Goal: Task Accomplishment & Management: Use online tool/utility

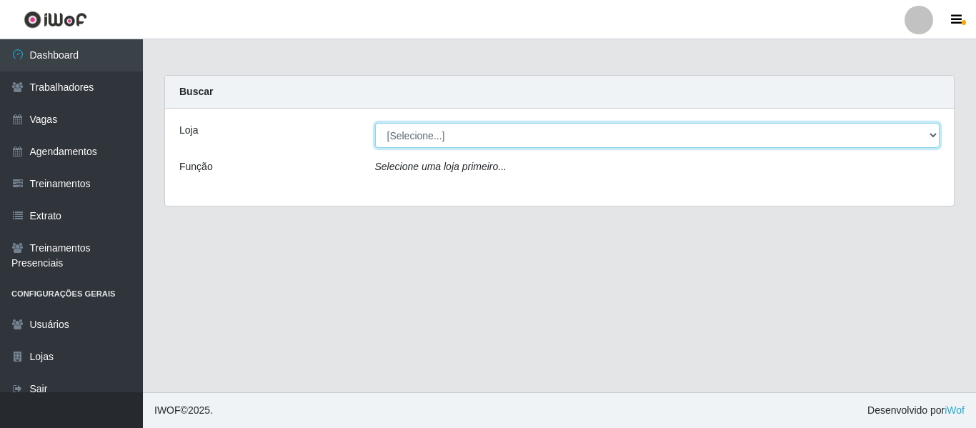
click at [441, 128] on select "[Selecione...] Bemais - Ruy Carneiro Bemais Supermercados - B1 Mangabeira Bemai…" at bounding box center [657, 135] width 565 height 25
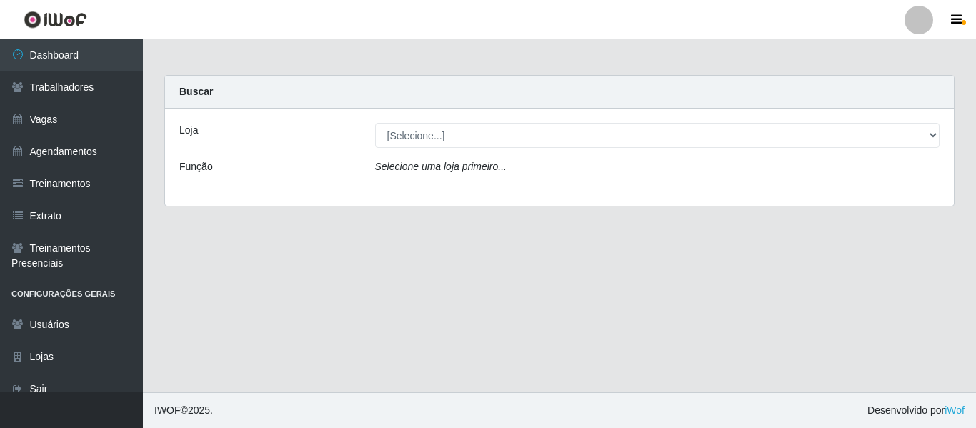
drag, startPoint x: 946, startPoint y: 97, endPoint x: 916, endPoint y: 42, distance: 62.3
click at [945, 97] on div "Buscar" at bounding box center [559, 92] width 789 height 33
click at [911, 31] on div at bounding box center [918, 20] width 29 height 29
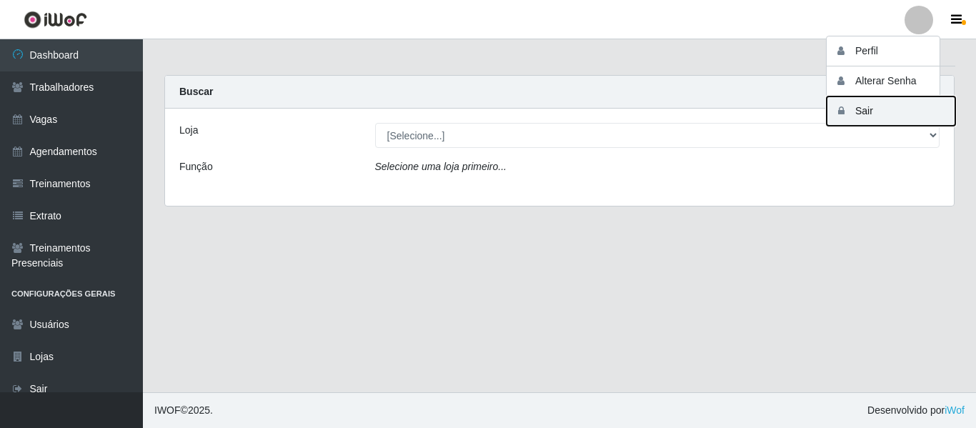
click at [870, 104] on button "Sair" at bounding box center [890, 110] width 129 height 29
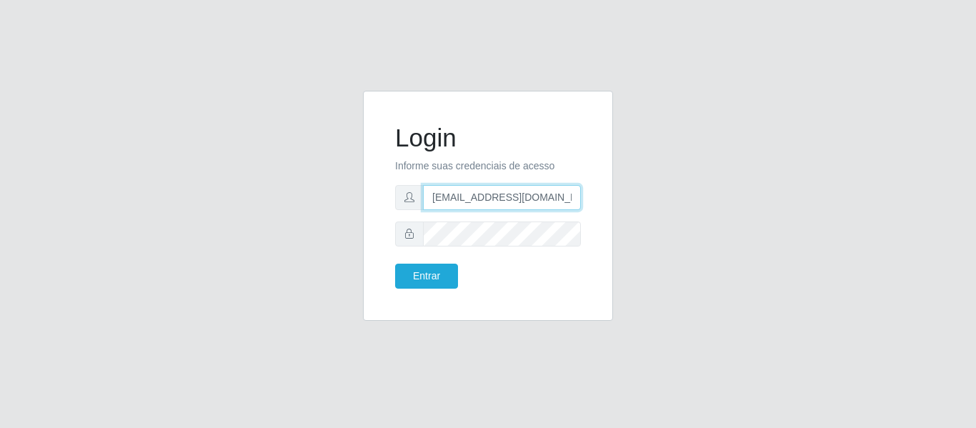
drag, startPoint x: 559, startPoint y: 200, endPoint x: 291, endPoint y: 193, distance: 267.9
click at [294, 193] on div "Login Informe suas credenciais de acesso camilabemais@gmail.com Entrar" at bounding box center [488, 214] width 814 height 247
type input "camilaleite@clan"
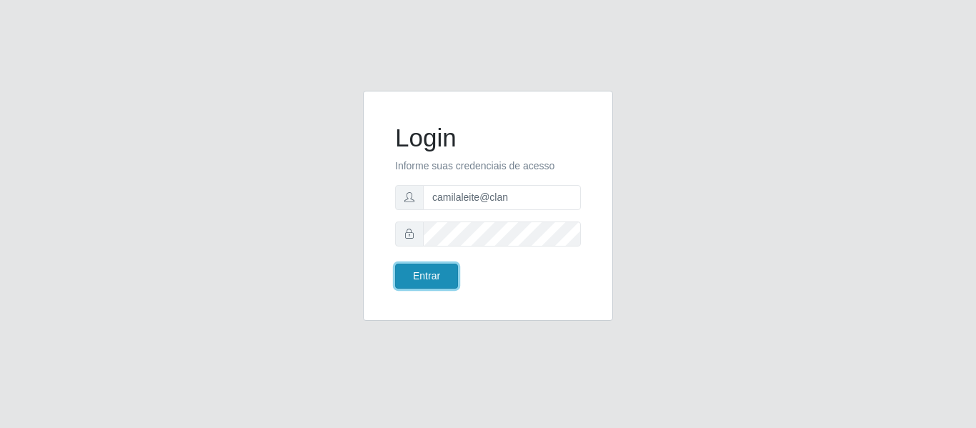
click at [418, 279] on button "Entrar" at bounding box center [426, 276] width 63 height 25
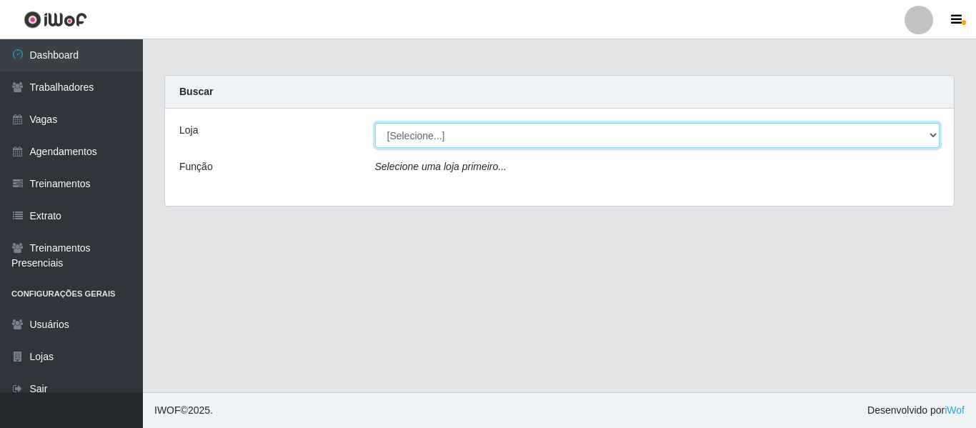
click at [406, 128] on select "[Selecione...] Leite Clan - Bayeux" at bounding box center [657, 135] width 565 height 25
select select "452"
click at [375, 123] on select "[Selecione...] Leite Clan - Bayeux" at bounding box center [657, 135] width 565 height 25
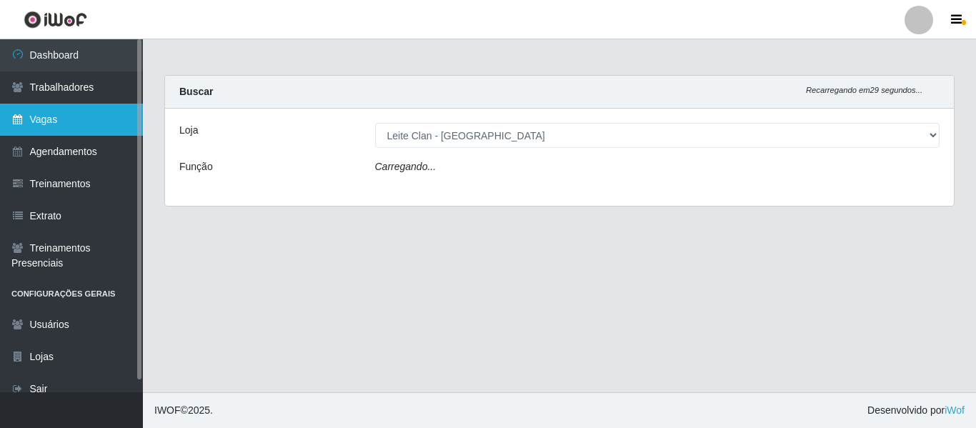
click at [86, 119] on link "Vagas" at bounding box center [71, 120] width 143 height 32
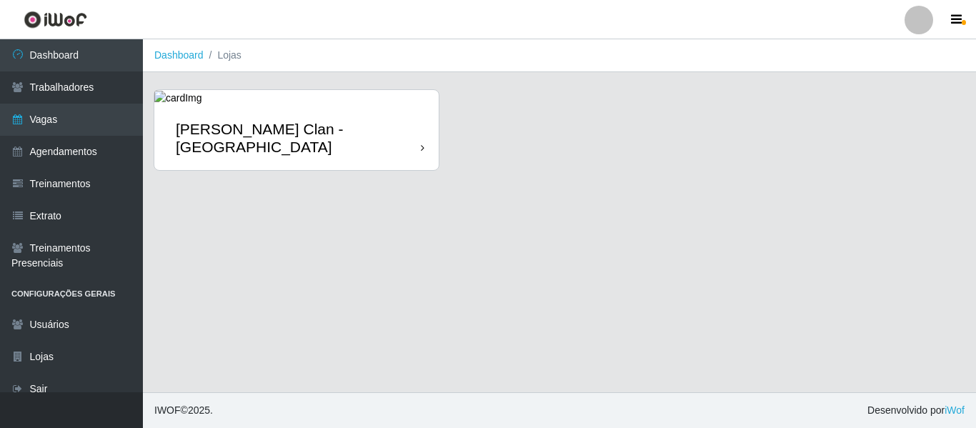
click at [271, 139] on div "Leite Clan - [GEOGRAPHIC_DATA]" at bounding box center [296, 138] width 284 height 64
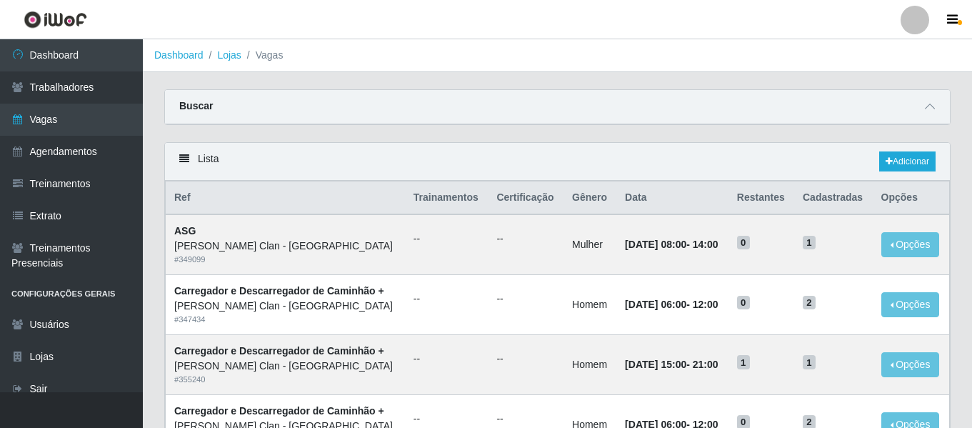
click at [920, 106] on div "Buscar" at bounding box center [557, 107] width 785 height 34
click at [924, 109] on span at bounding box center [929, 107] width 17 height 16
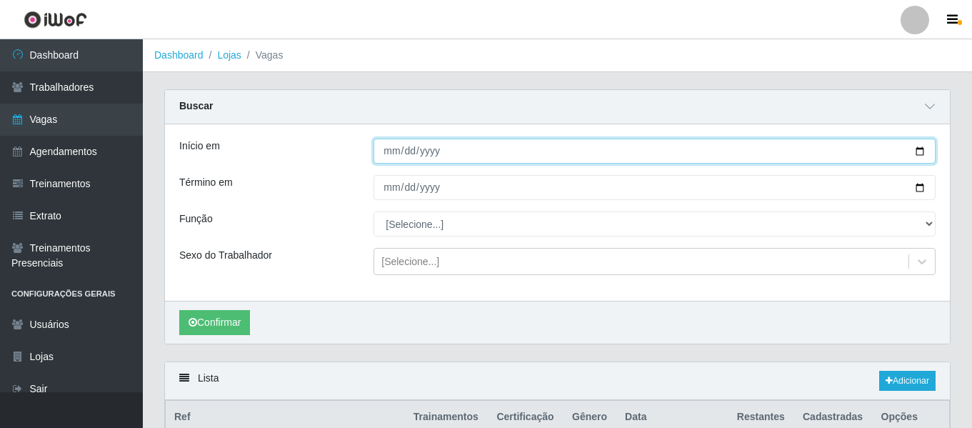
click at [376, 154] on input "Início em" at bounding box center [655, 151] width 562 height 25
type input "[DATE]"
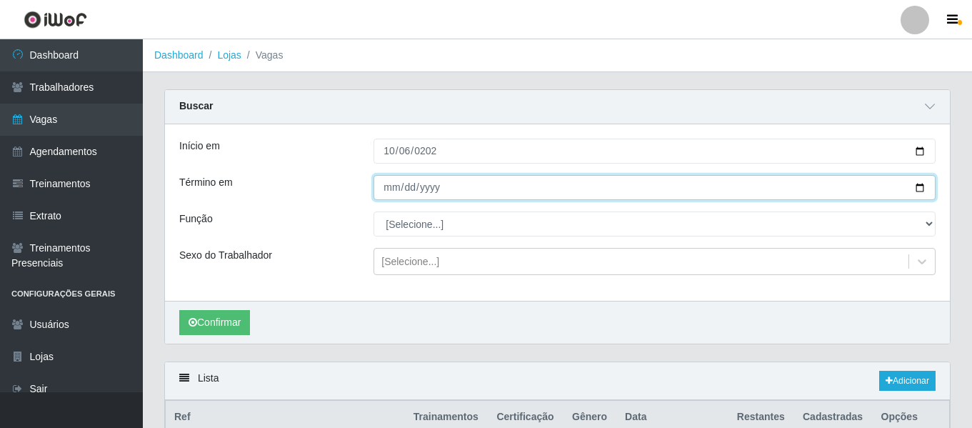
click at [395, 186] on input "Término em" at bounding box center [655, 187] width 562 height 25
type input "0025-10-30"
type input "[DATE]"
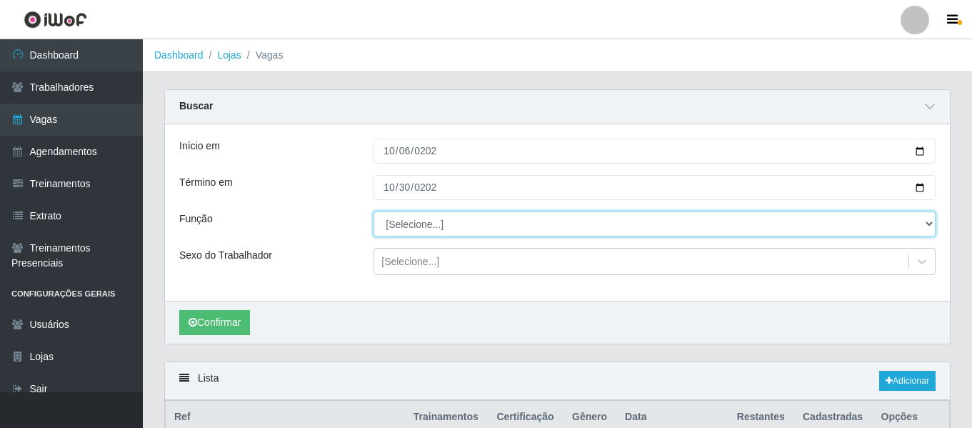
click at [401, 225] on select "[Selecione...] ASG ASG + Carregador e Descarregador de Caminhão Carregador e De…" at bounding box center [655, 223] width 562 height 25
select select "138"
click at [374, 212] on select "[Selecione...] ASG ASG + Carregador e Descarregador de Caminhão Carregador e De…" at bounding box center [655, 223] width 562 height 25
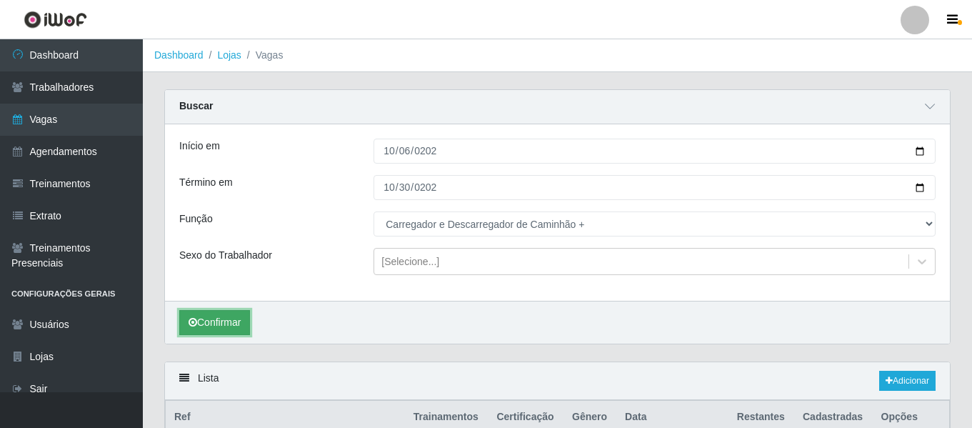
click at [223, 313] on button "Confirmar" at bounding box center [214, 322] width 71 height 25
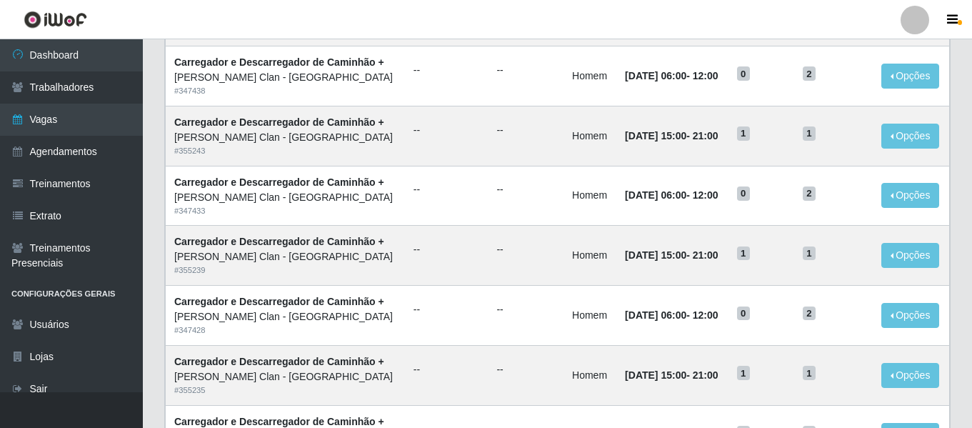
scroll to position [1002, 0]
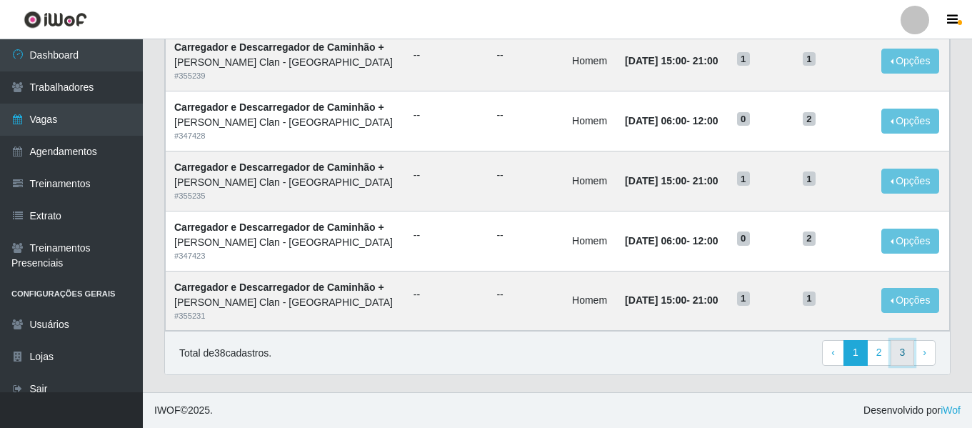
click at [906, 356] on link "3" at bounding box center [903, 353] width 24 height 26
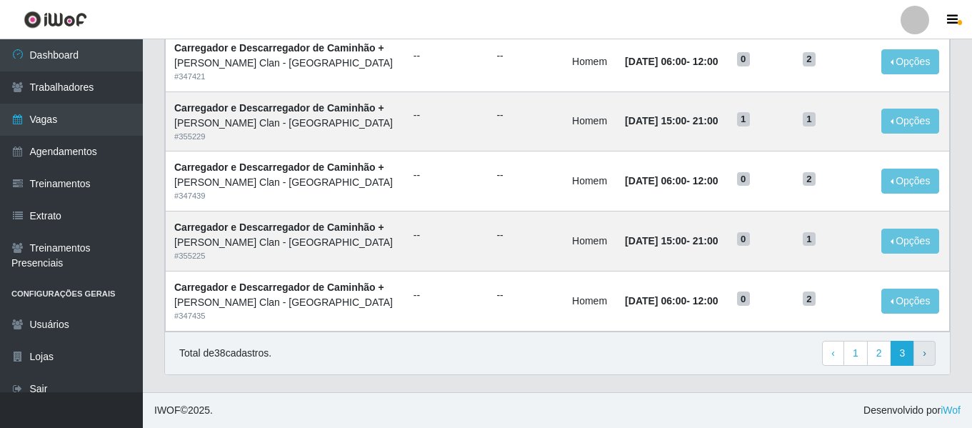
scroll to position [364, 0]
click at [884, 348] on link "2" at bounding box center [879, 354] width 24 height 26
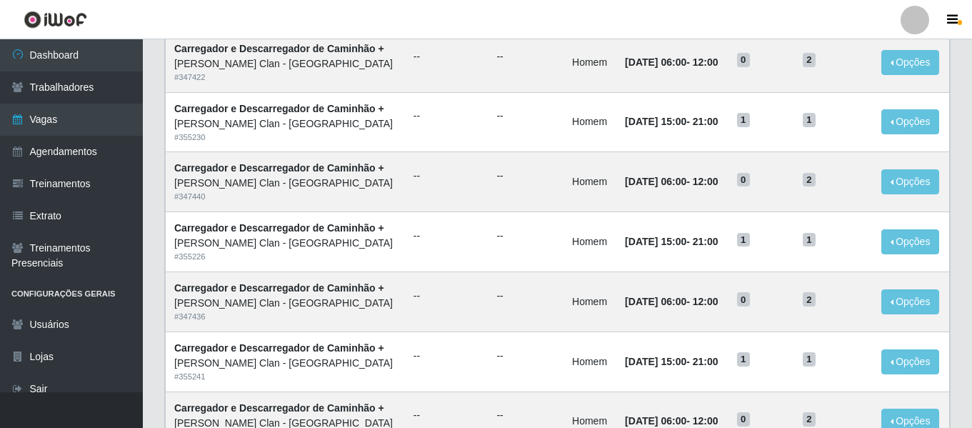
scroll to position [783, 0]
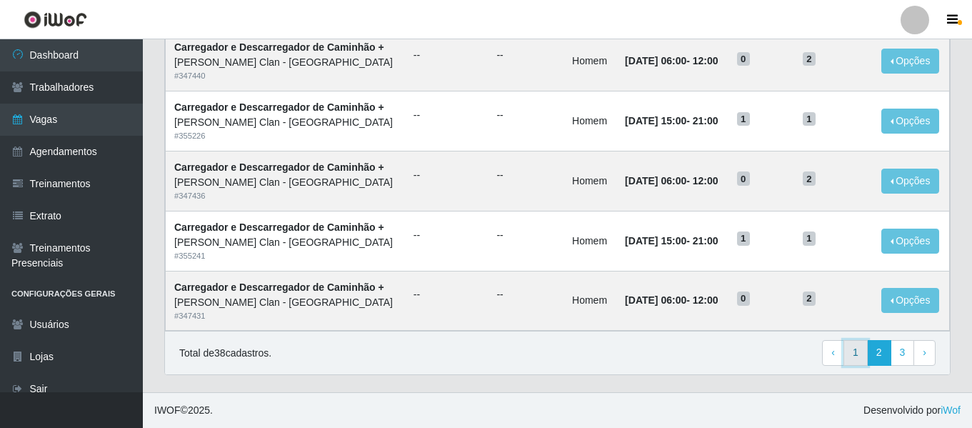
click at [849, 361] on link "1" at bounding box center [856, 353] width 24 height 26
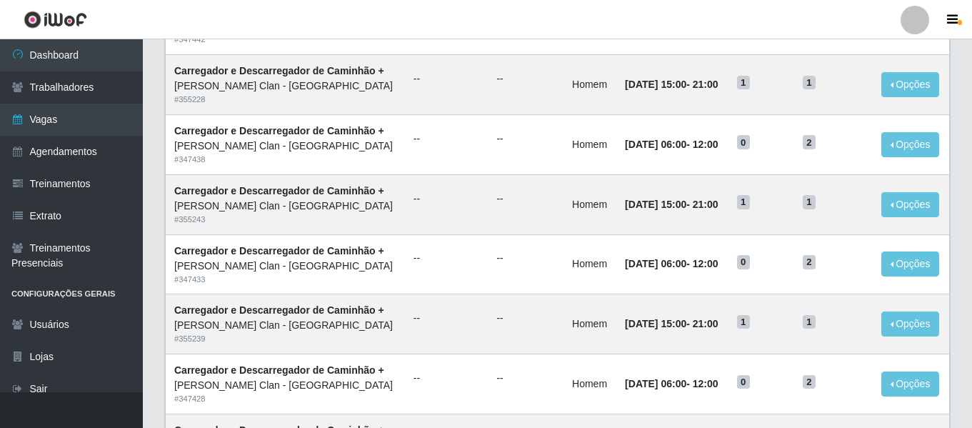
scroll to position [783, 0]
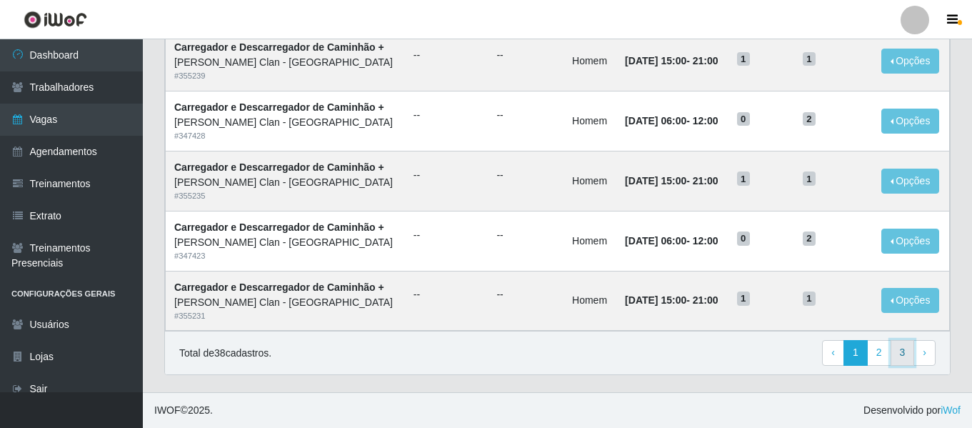
click at [901, 351] on link "3" at bounding box center [903, 353] width 24 height 26
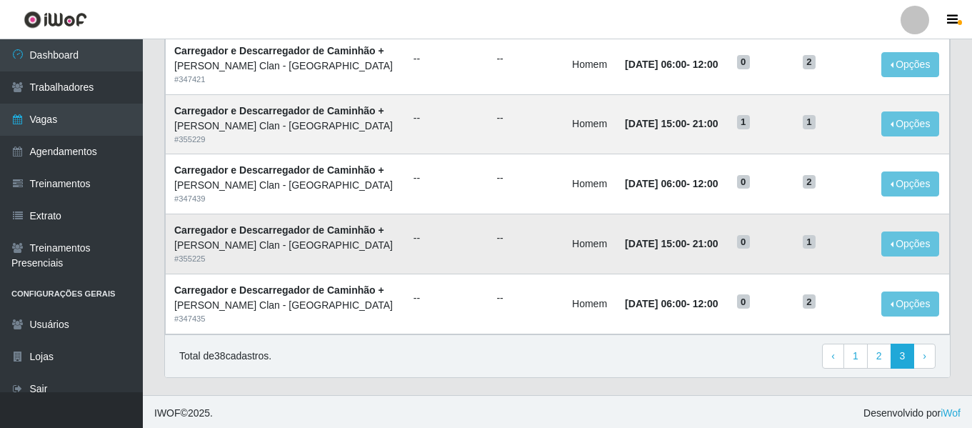
scroll to position [364, 0]
